Goal: Check status: Check status

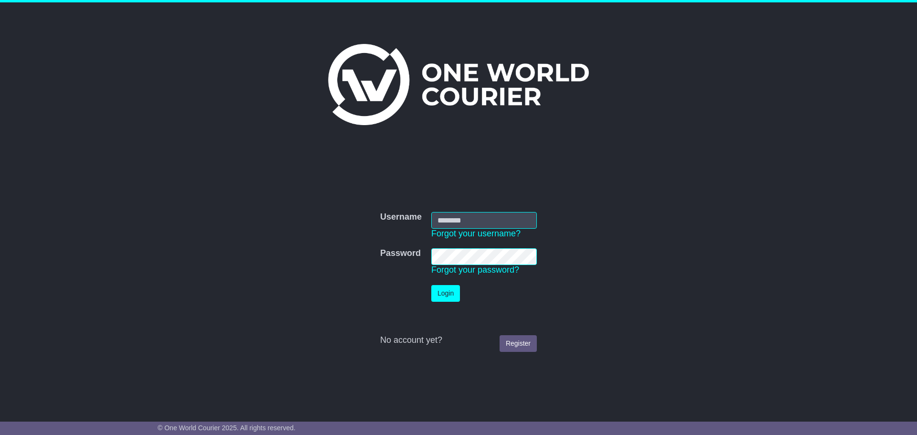
type input "**********"
click at [446, 290] on button "Login" at bounding box center [445, 293] width 29 height 17
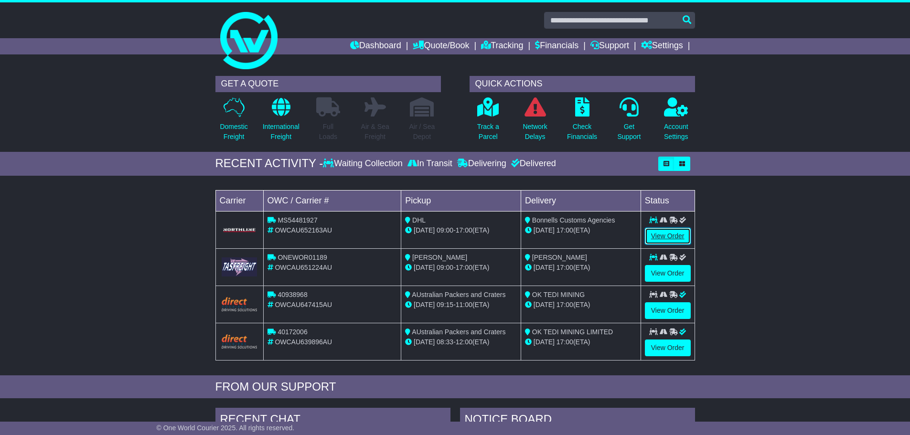
click at [664, 233] on link "View Order" at bounding box center [668, 236] width 46 height 17
